Goal: Task Accomplishment & Management: Use online tool/utility

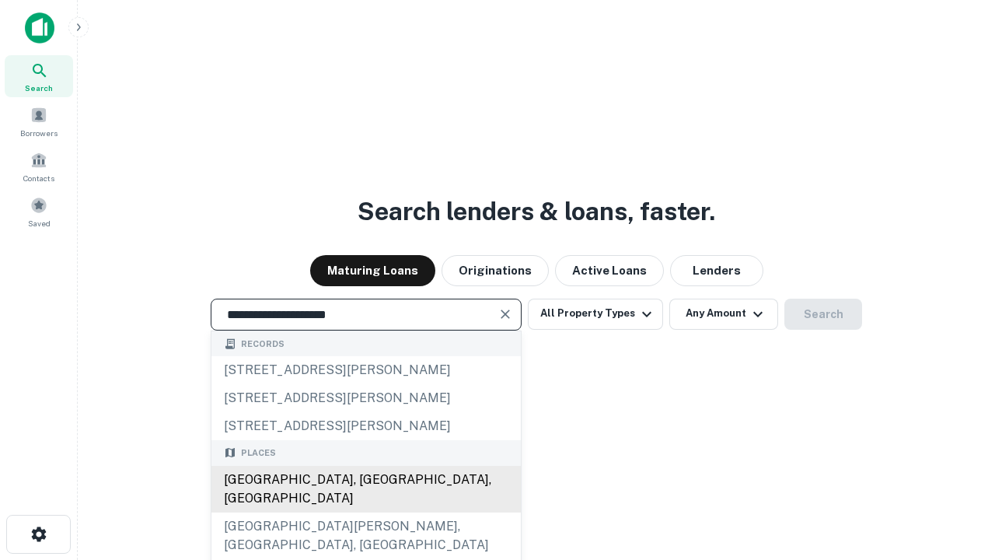
click at [365, 512] on div "Santa Monica, CA, USA" at bounding box center [365, 489] width 309 height 47
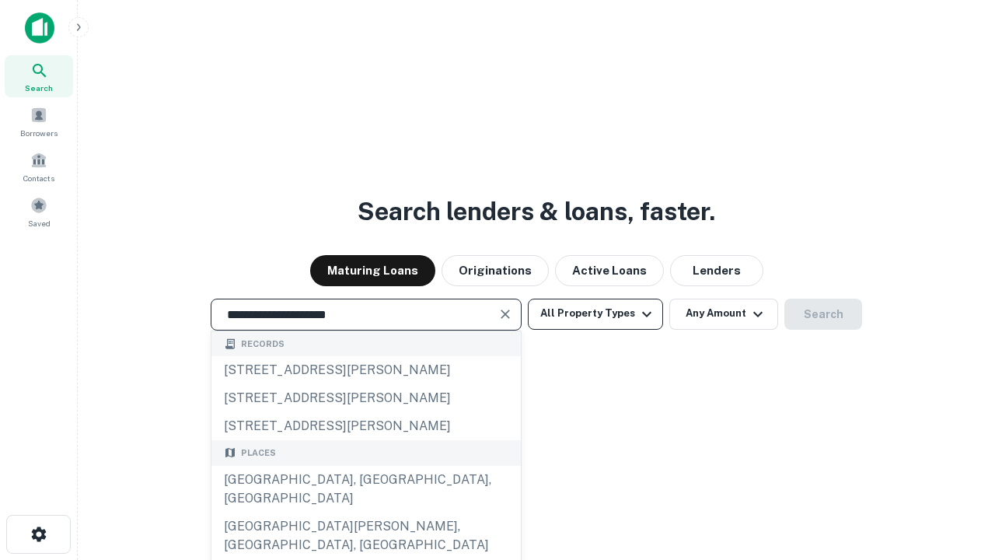
click at [596, 313] on button "All Property Types" at bounding box center [595, 314] width 135 height 31
type input "**********"
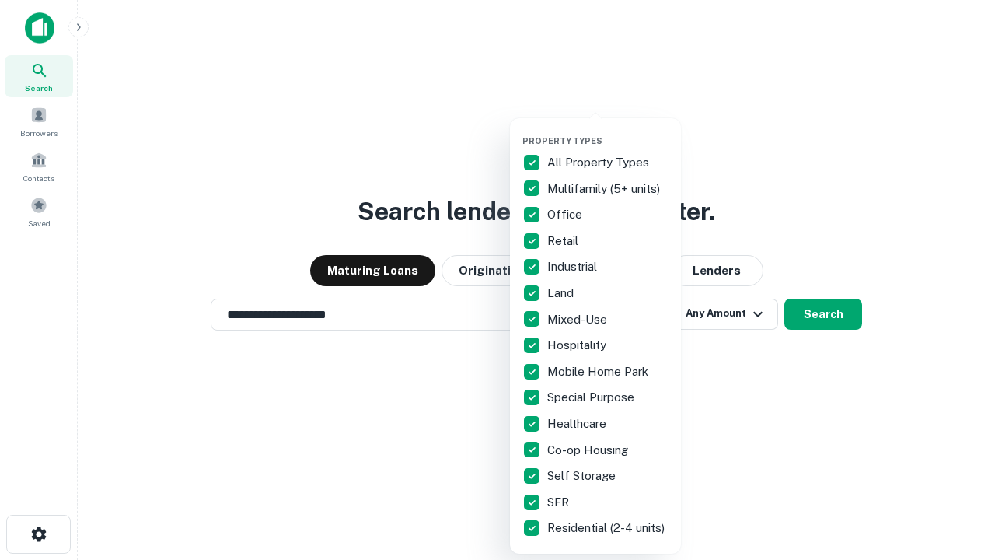
click at [608, 131] on button "button" at bounding box center [608, 131] width 171 height 1
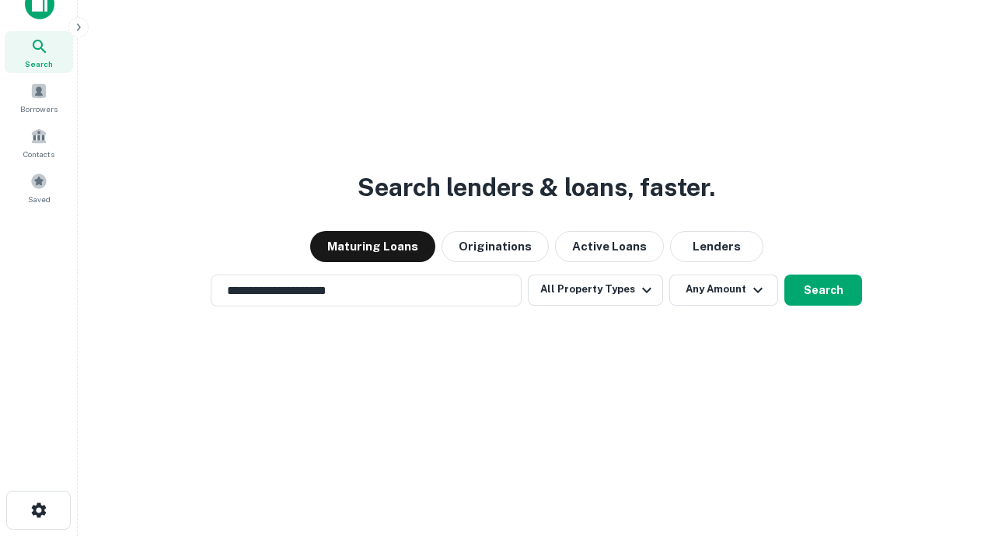
scroll to position [9, 187]
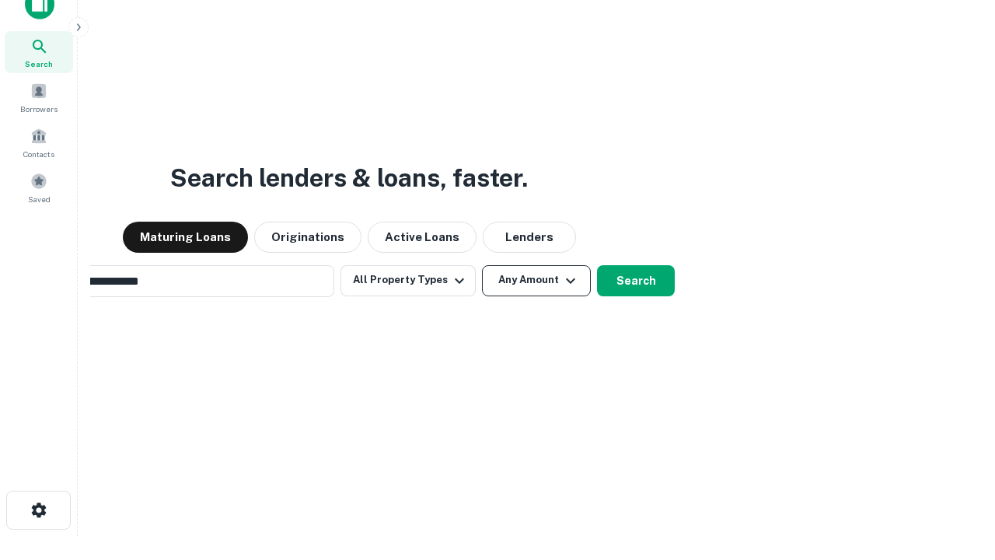
click at [482, 265] on button "Any Amount" at bounding box center [536, 280] width 109 height 31
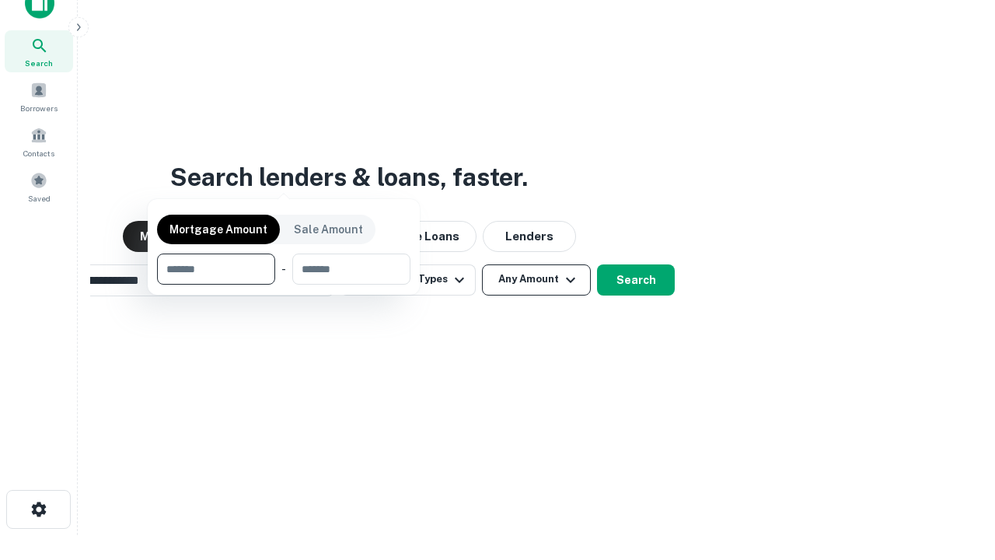
scroll to position [112, 440]
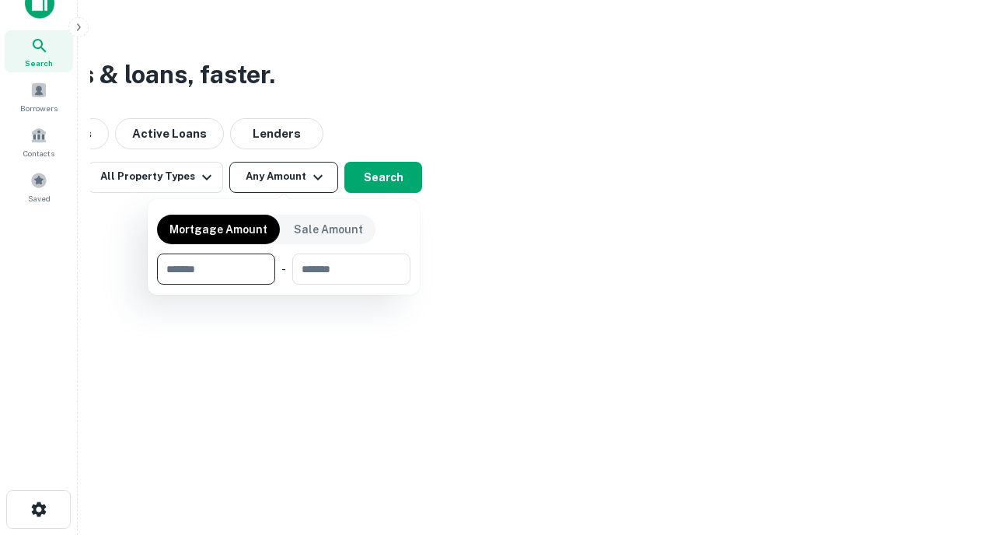
type input "*******"
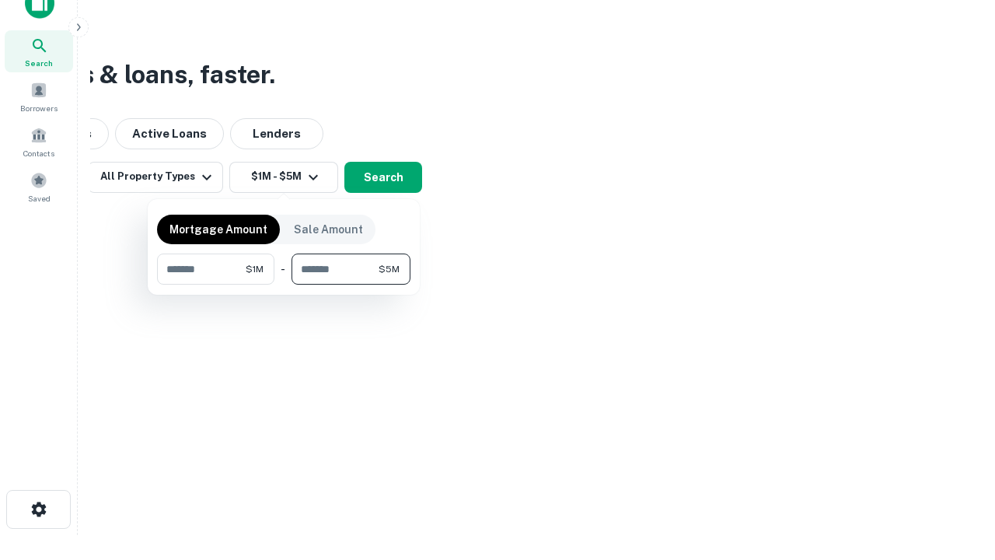
type input "*******"
click at [284, 285] on button "button" at bounding box center [283, 285] width 253 height 1
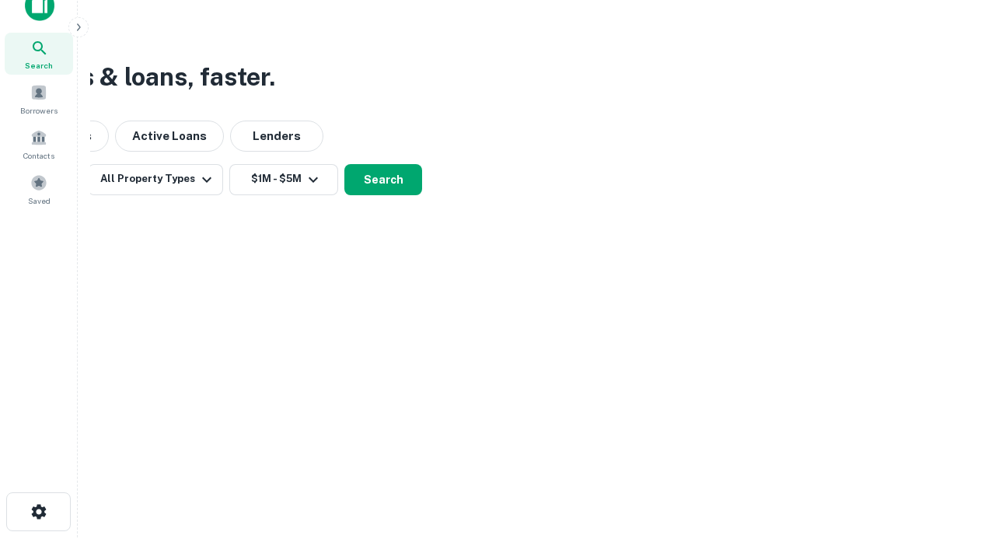
scroll to position [9, 287]
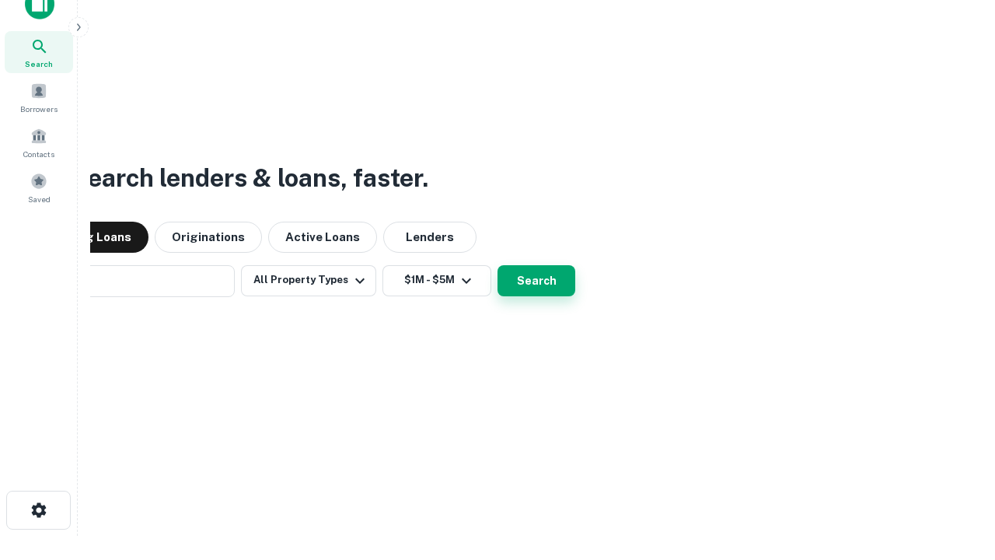
click at [498, 265] on button "Search" at bounding box center [537, 280] width 78 height 31
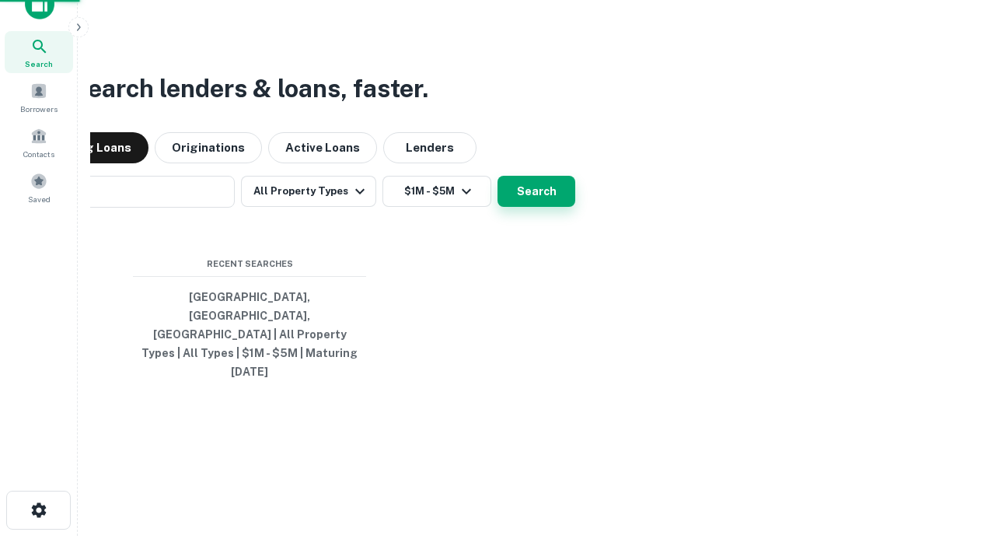
scroll to position [41, 440]
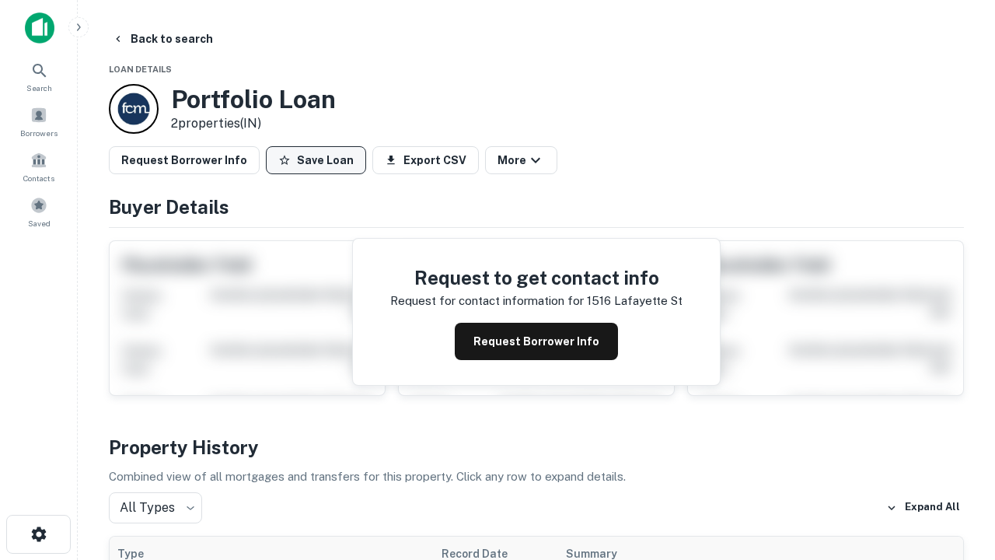
click at [316, 160] on button "Save Loan" at bounding box center [316, 160] width 100 height 28
click at [320, 160] on button "Loan Saved" at bounding box center [319, 160] width 107 height 28
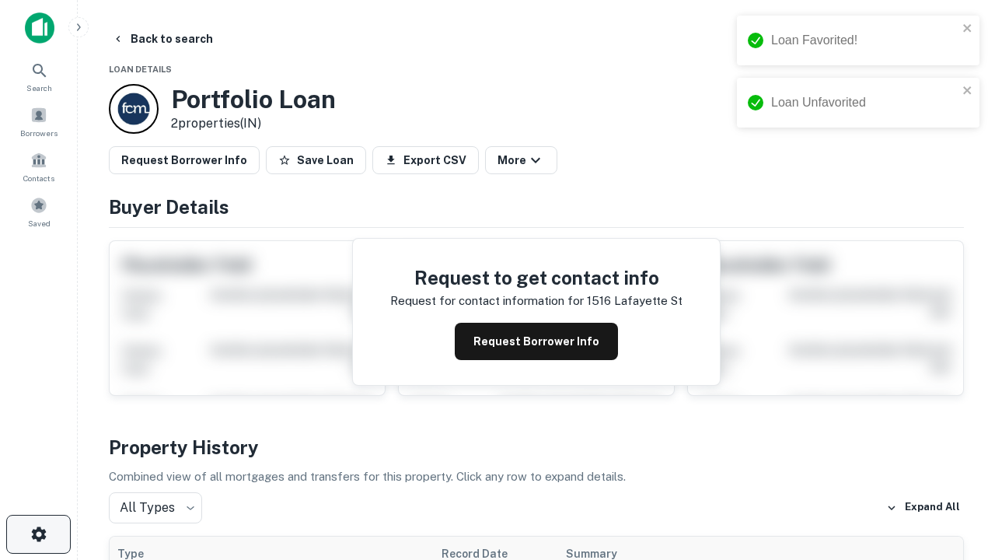
click at [38, 534] on icon "button" at bounding box center [39, 534] width 19 height 19
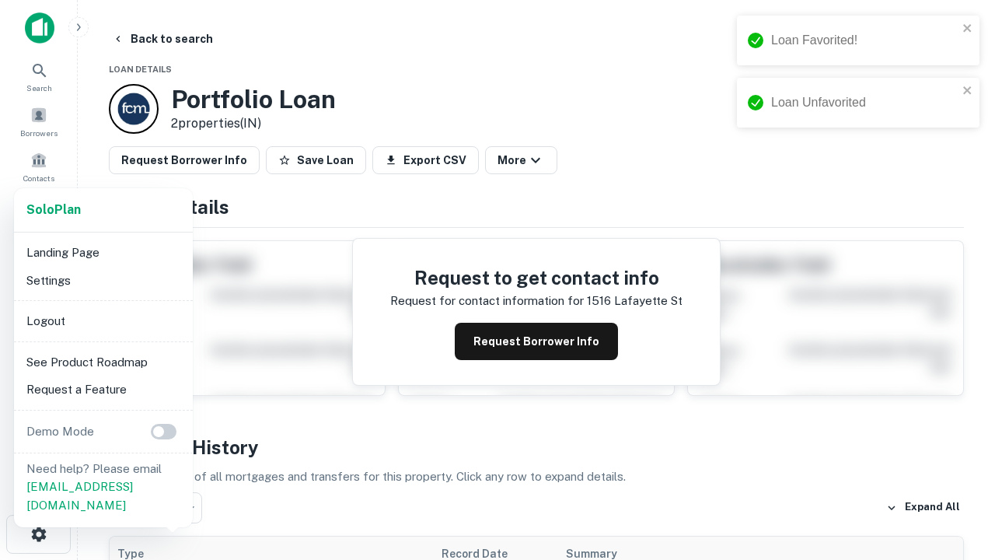
click at [103, 320] on li "Logout" at bounding box center [103, 321] width 166 height 28
